Goal: Information Seeking & Learning: Learn about a topic

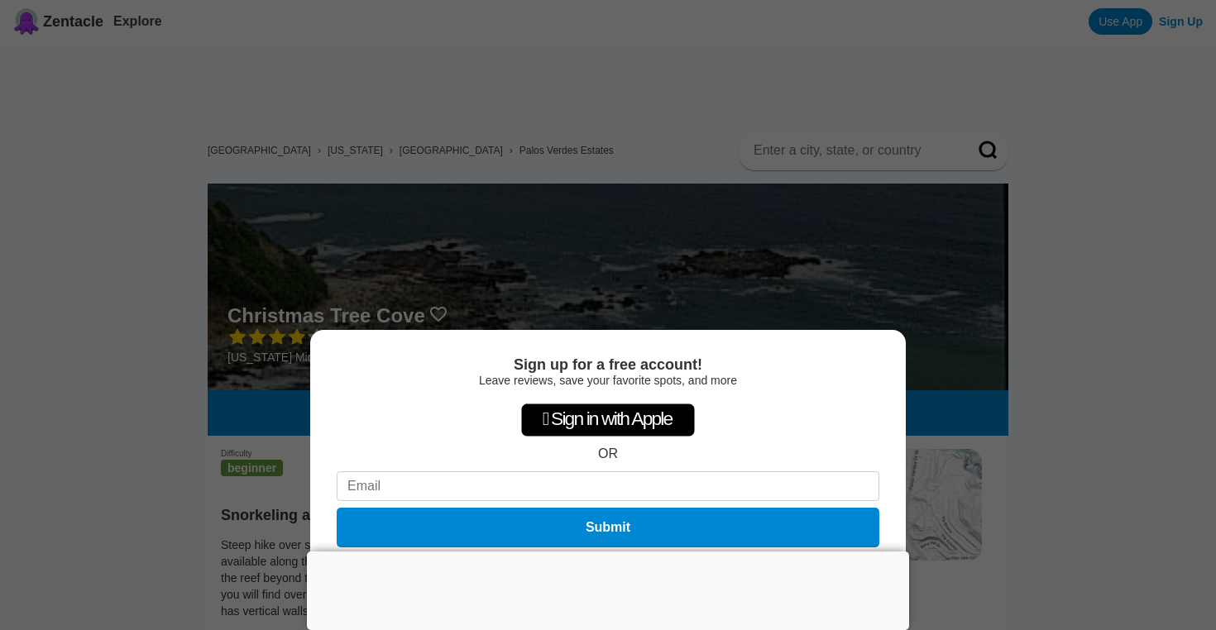
click at [1081, 294] on div "Sign up for a free account! Leave reviews, save your favorite spots, and more …" at bounding box center [608, 315] width 1216 height 630
click at [1016, 374] on div "Sign up for a free account! Leave reviews, save your favorite spots, and more …" at bounding box center [608, 315] width 1216 height 630
